Goal: Task Accomplishment & Management: Complete application form

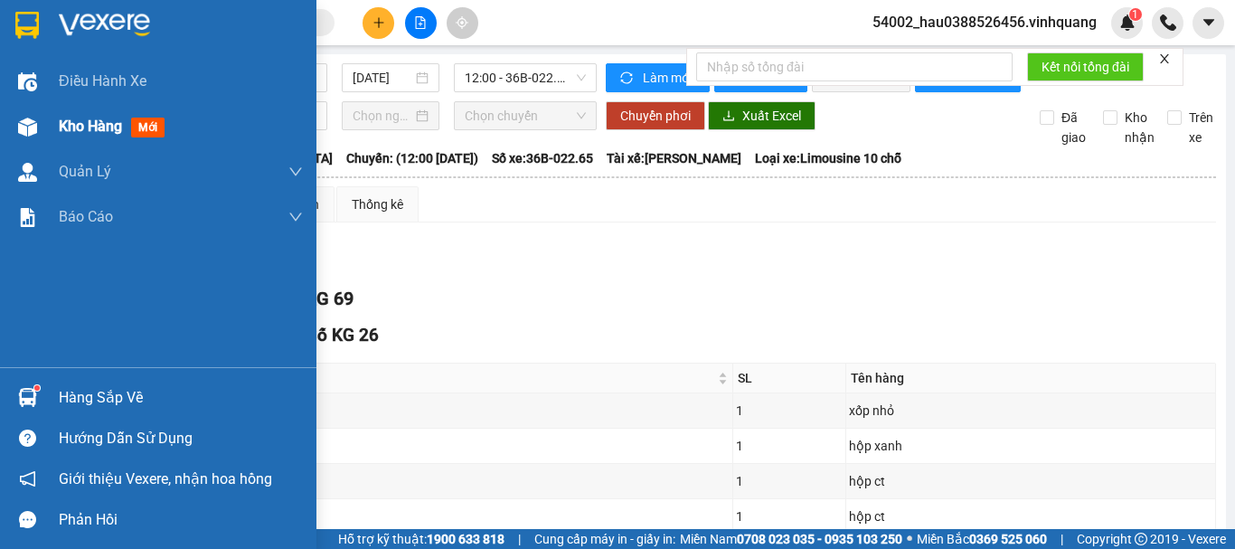
click at [56, 129] on div "Kho hàng mới" at bounding box center [158, 126] width 317 height 45
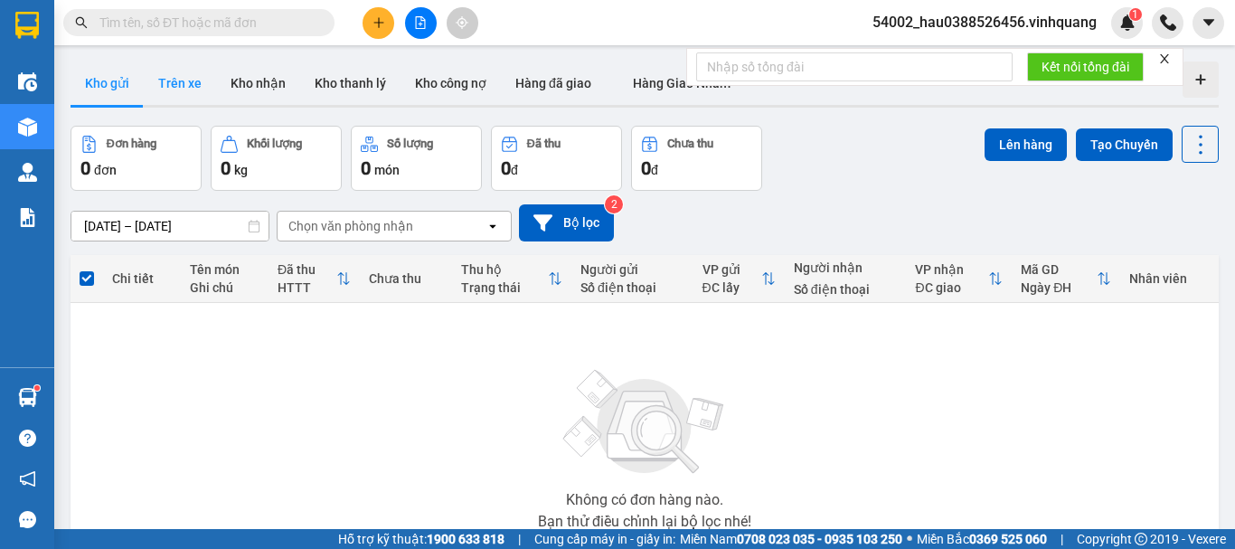
click at [202, 82] on button "Trên xe" at bounding box center [180, 82] width 72 height 43
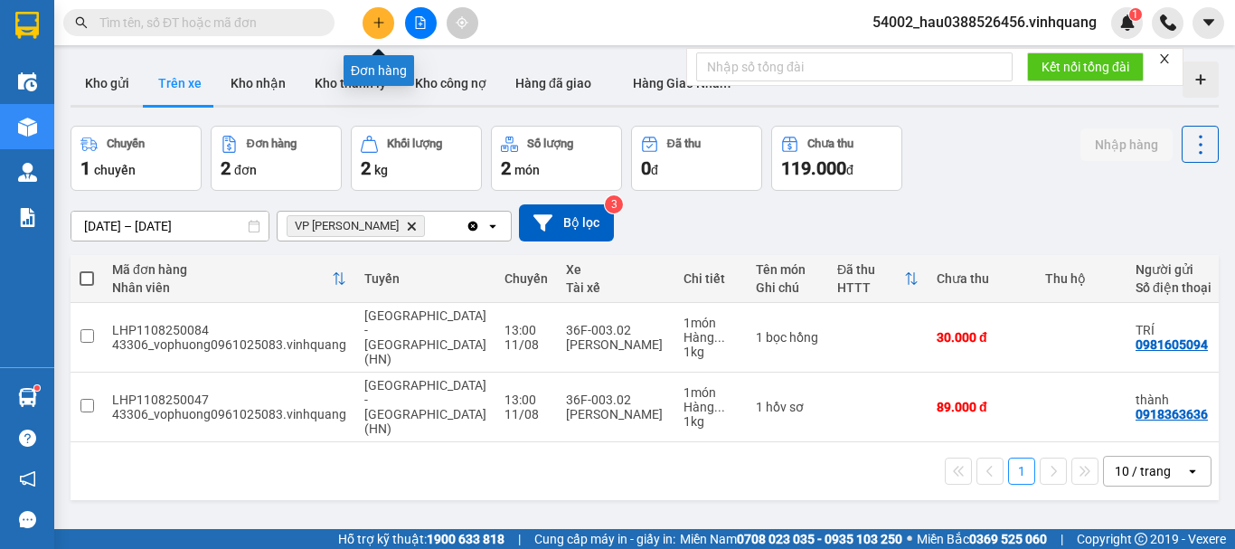
click at [378, 28] on icon "plus" at bounding box center [379, 22] width 13 height 13
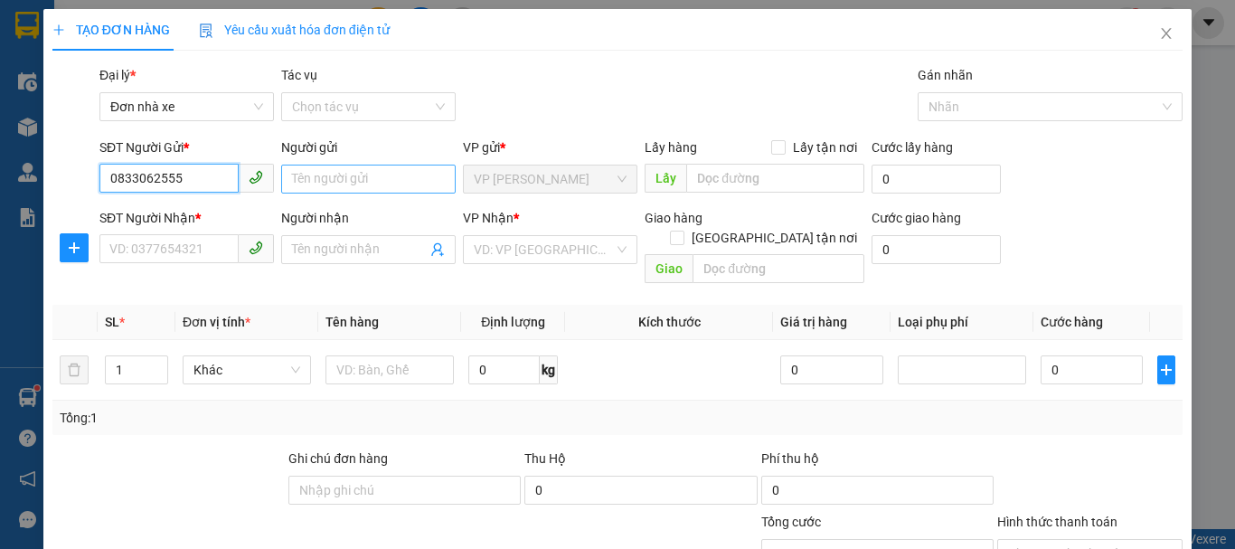
type input "0833062555"
click at [332, 189] on input "Người gửi" at bounding box center [368, 179] width 175 height 29
type input "d"
type input "đam"
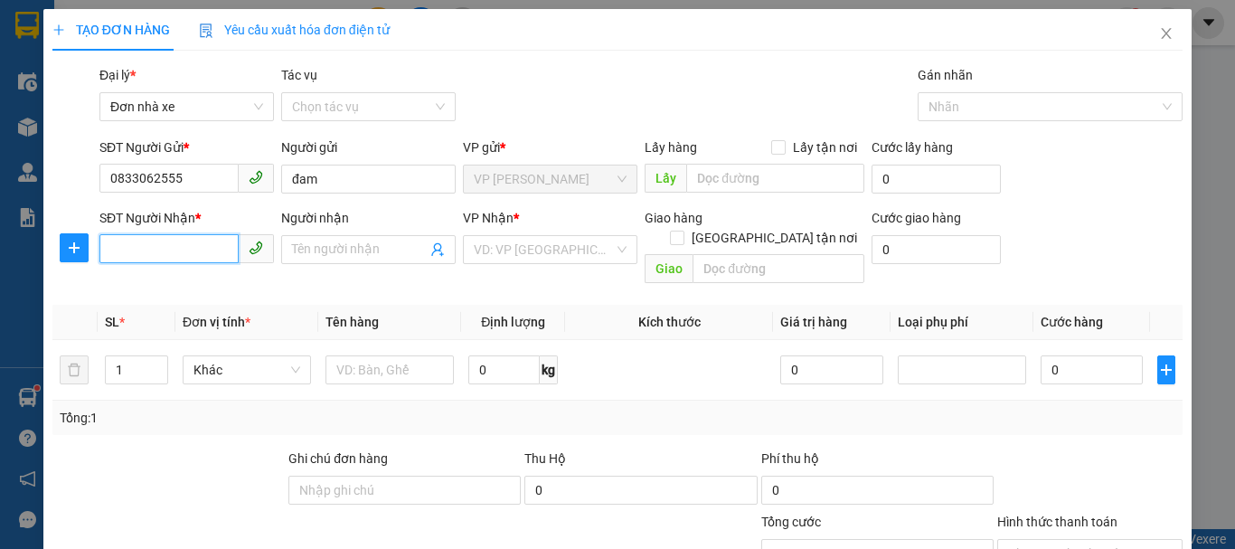
click at [208, 237] on input "SĐT Người Nhận *" at bounding box center [168, 248] width 139 height 29
type input "0983706699"
click at [170, 288] on div "0983706699 - a sỹ" at bounding box center [184, 286] width 151 height 20
type input "a sỹ"
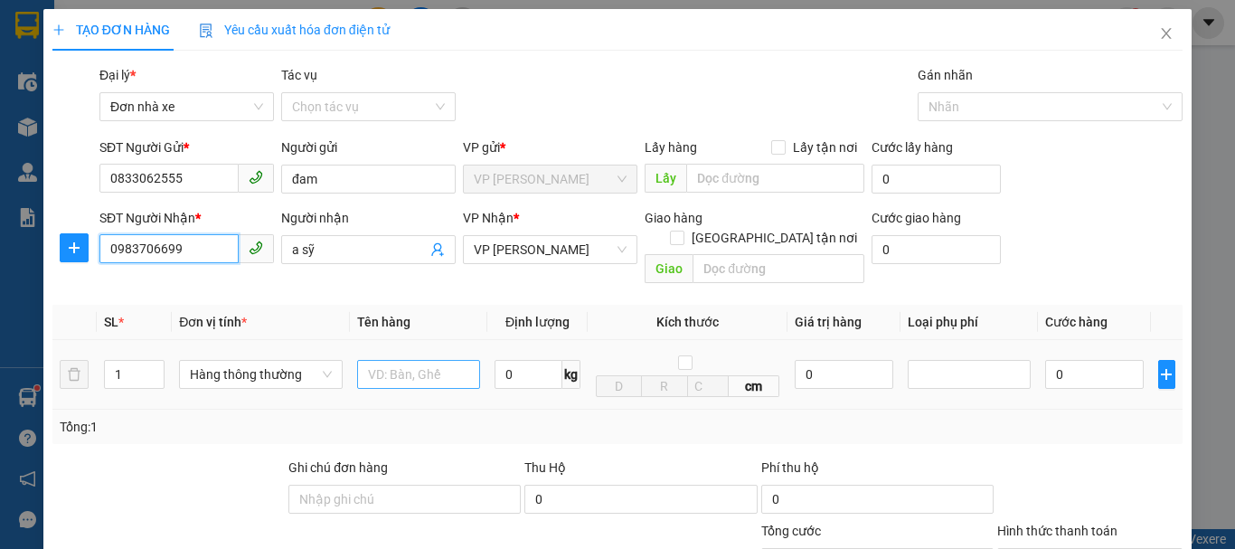
type input "0983706699"
click at [411, 361] on input "text" at bounding box center [418, 374] width 123 height 29
type input "hộp catoong bd vàng"
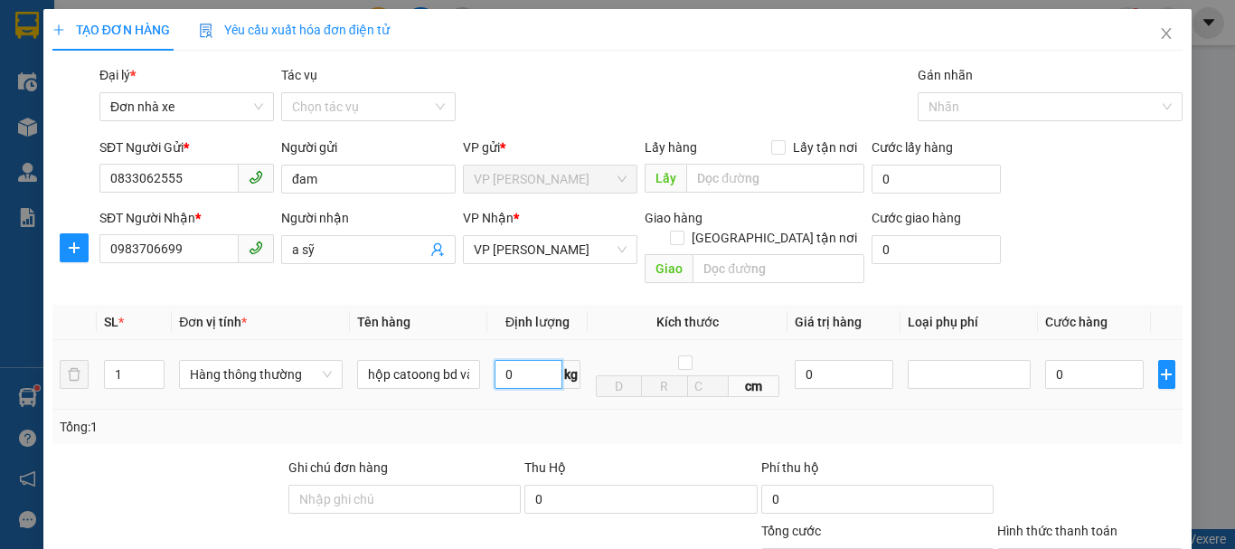
click at [501, 360] on input "0" at bounding box center [529, 374] width 68 height 29
type input "2"
click at [740, 383] on td "cm" at bounding box center [688, 375] width 200 height 70
type input "30.000"
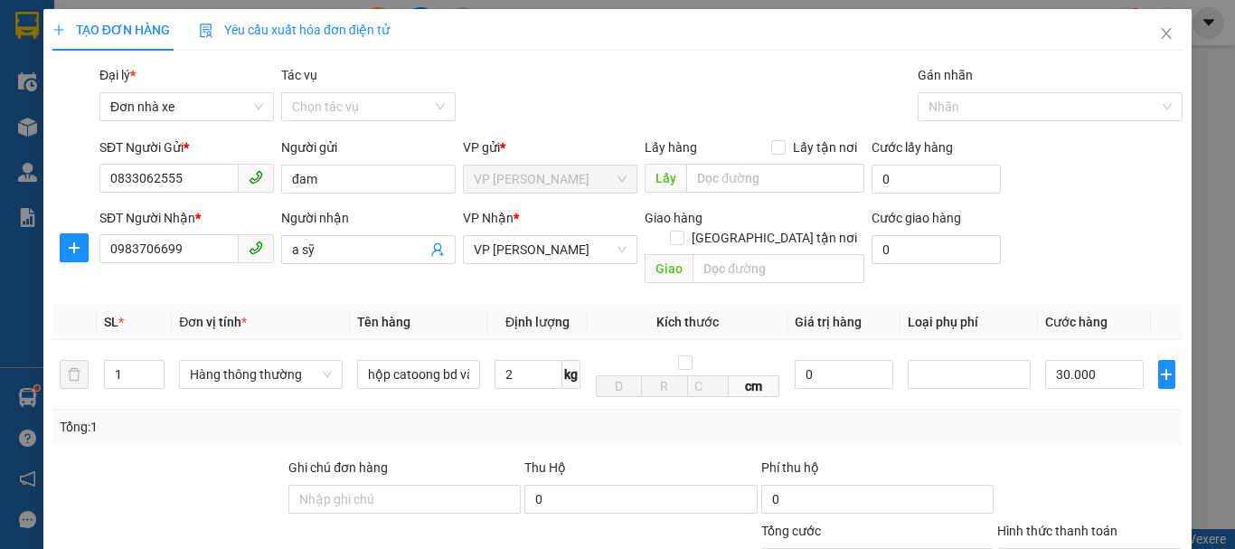
type input "30.000"
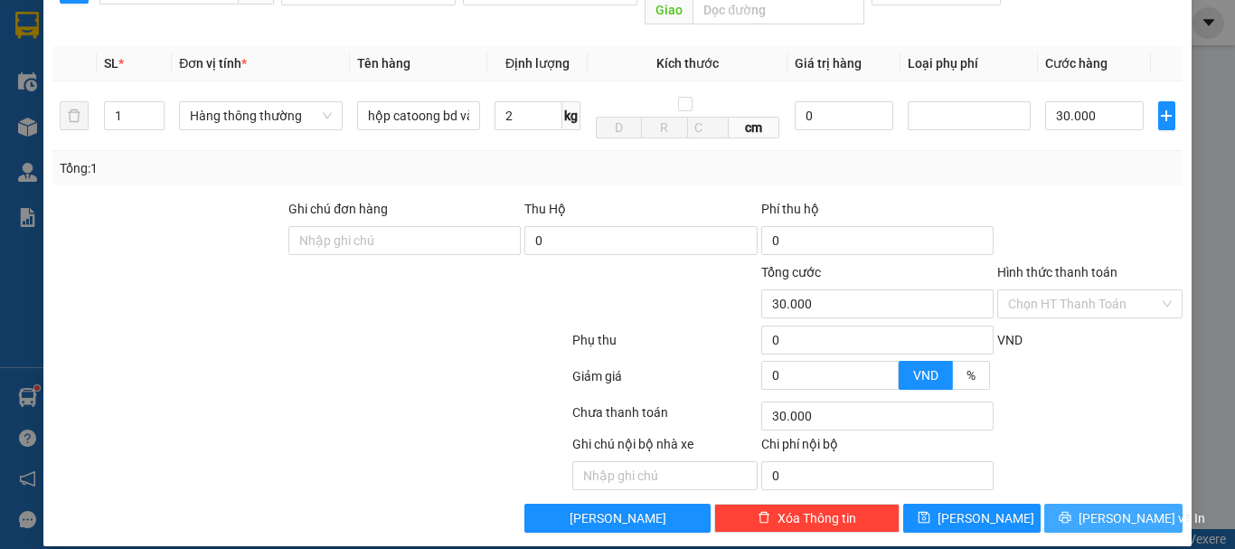
click at [1125, 508] on span "[PERSON_NAME] và In" at bounding box center [1142, 518] width 127 height 20
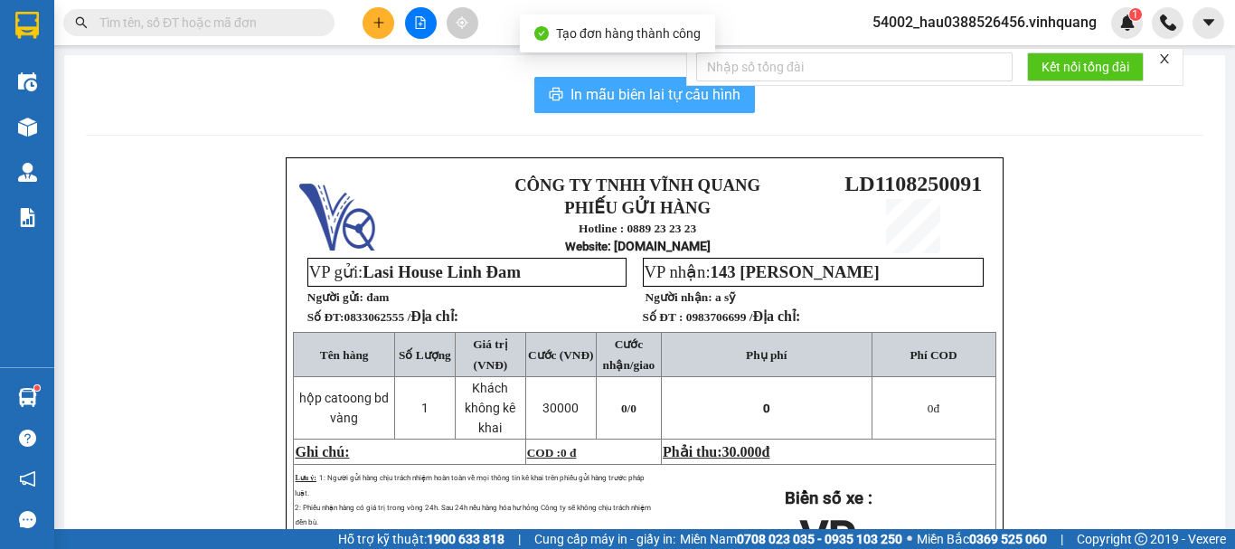
click at [586, 92] on span "In mẫu biên lai tự cấu hình" at bounding box center [656, 94] width 170 height 23
